Goal: Task Accomplishment & Management: Use online tool/utility

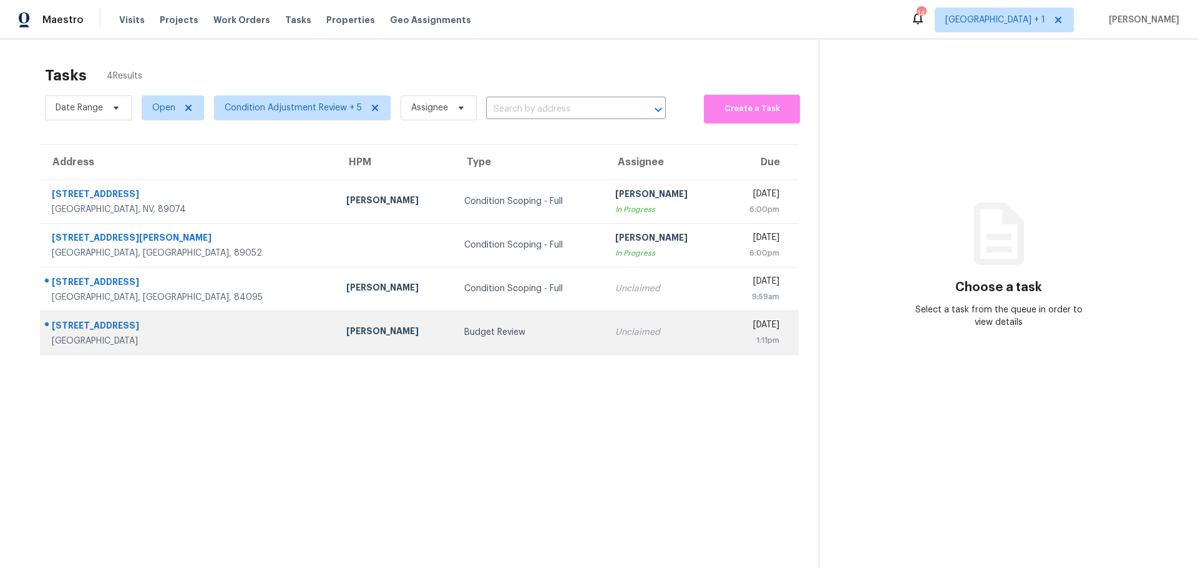
click at [195, 339] on div "[GEOGRAPHIC_DATA]" at bounding box center [189, 341] width 275 height 12
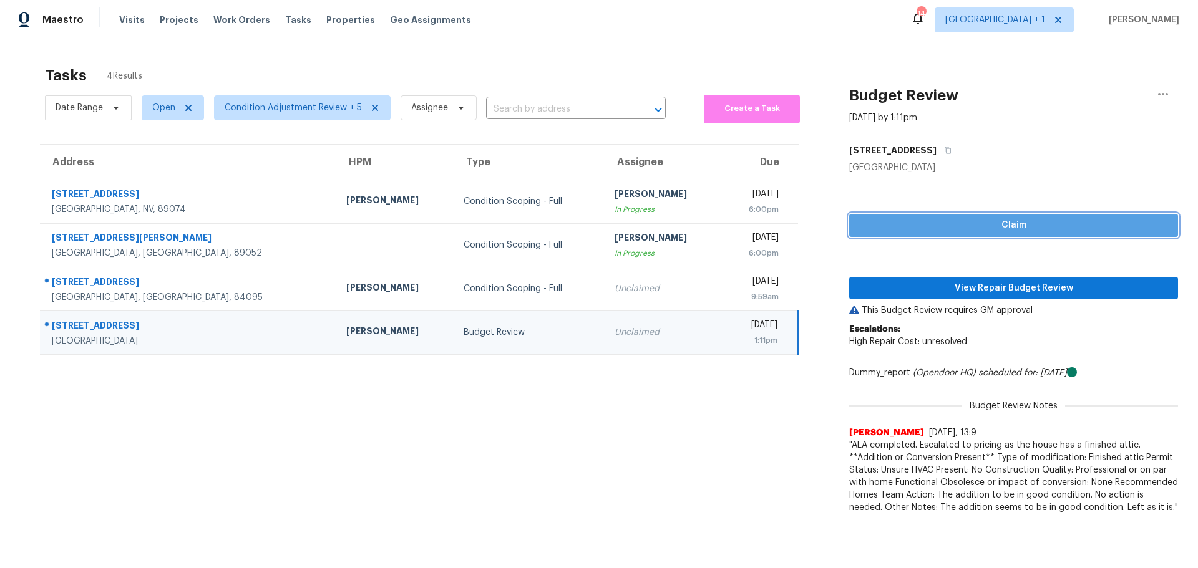
click at [938, 226] on span "Claim" at bounding box center [1013, 226] width 309 height 16
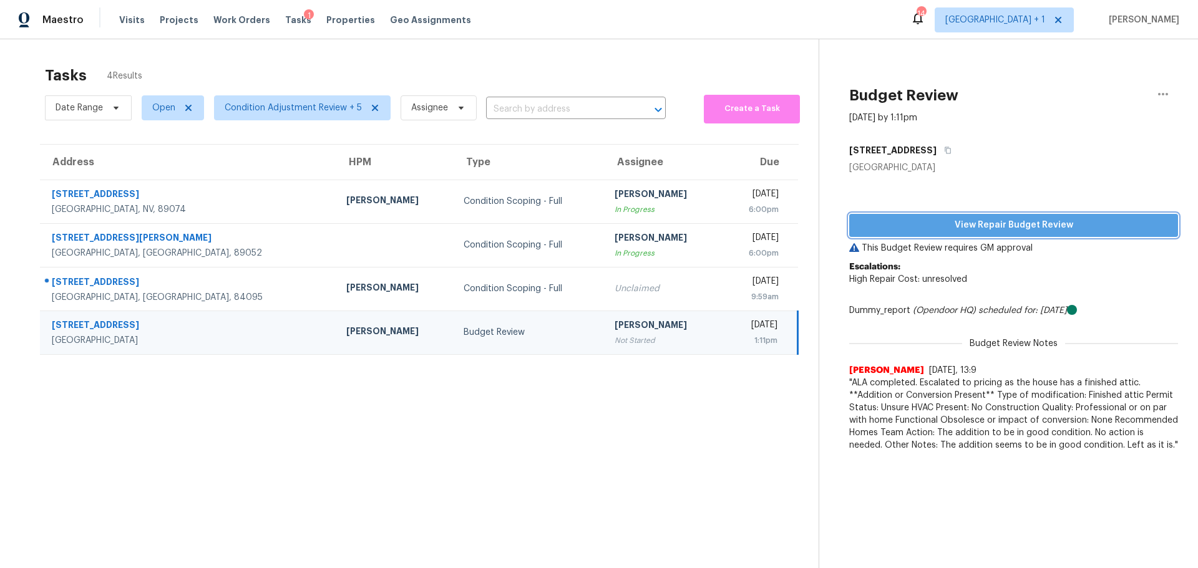
click at [937, 230] on span "View Repair Budget Review" at bounding box center [1013, 226] width 309 height 16
